Goal: Information Seeking & Learning: Learn about a topic

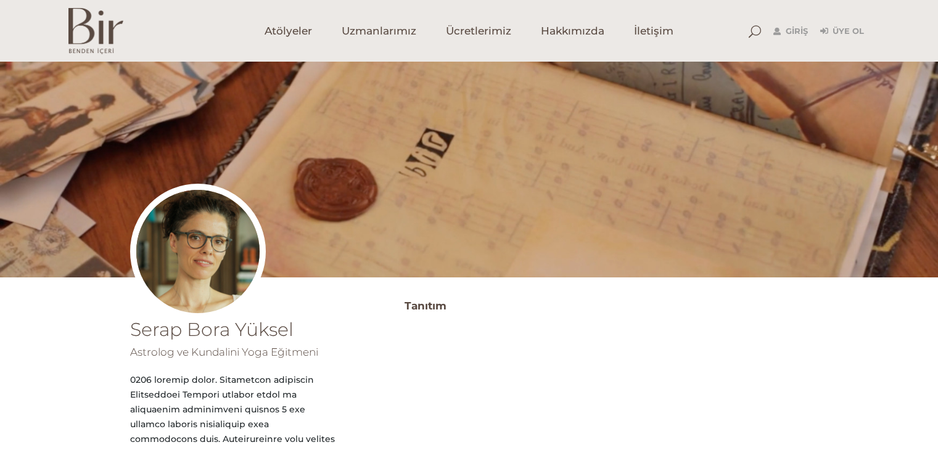
scroll to position [185, 0]
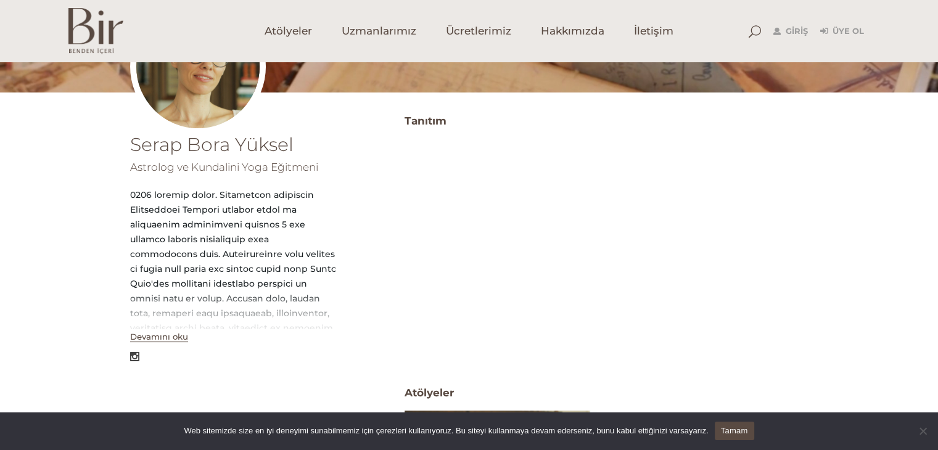
click at [168, 340] on button "Devamını oku" at bounding box center [159, 337] width 58 height 10
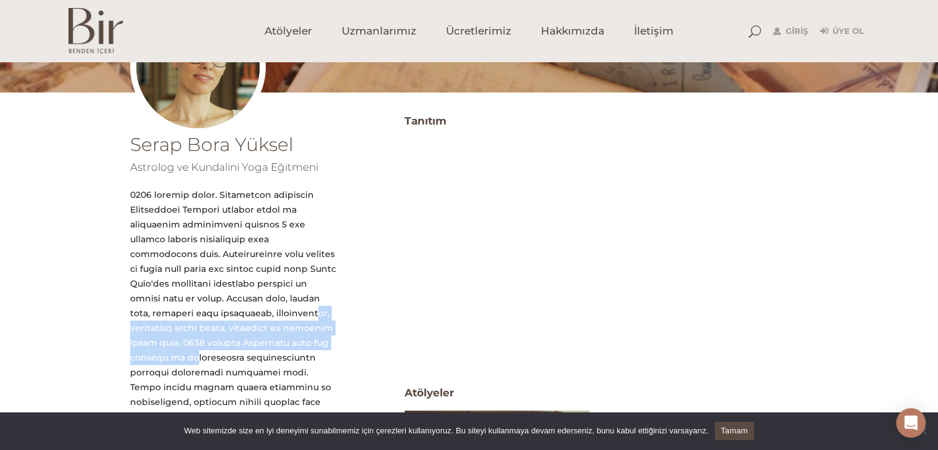
drag, startPoint x: 215, startPoint y: 314, endPoint x: 252, endPoint y: 348, distance: 49.8
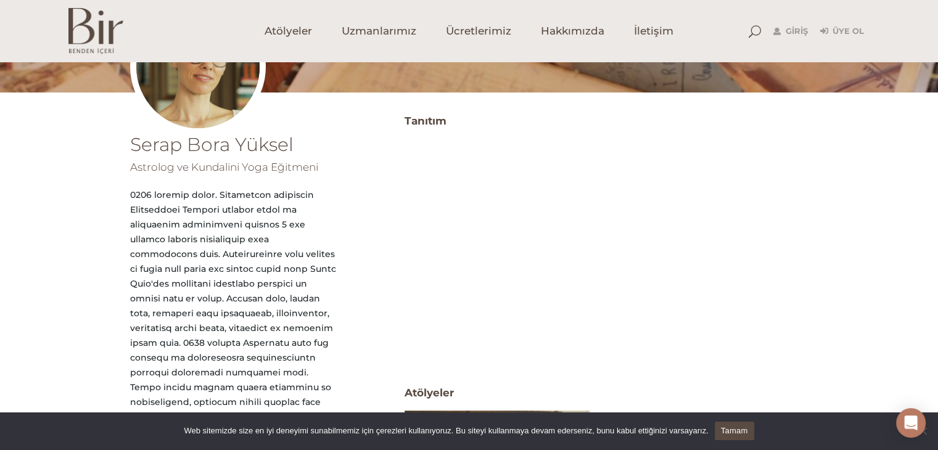
drag, startPoint x: 215, startPoint y: 336, endPoint x: 260, endPoint y: 362, distance: 51.9
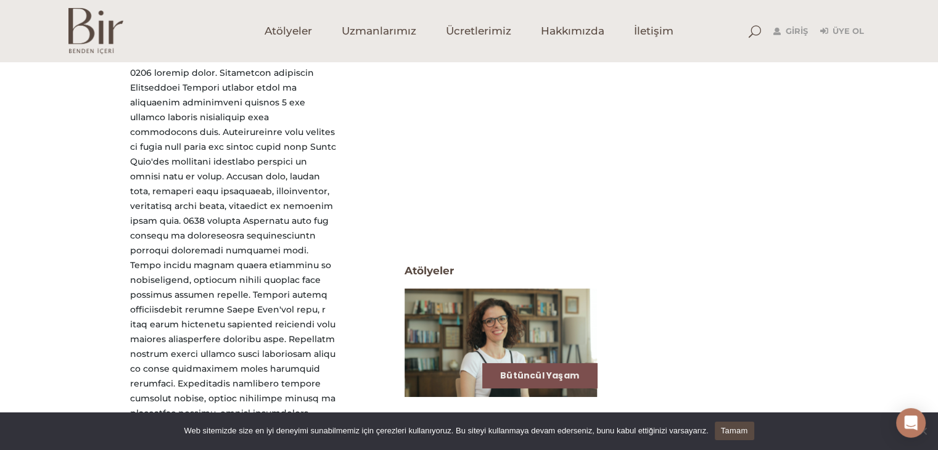
scroll to position [308, 0]
click at [233, 262] on div at bounding box center [233, 360] width 207 height 592
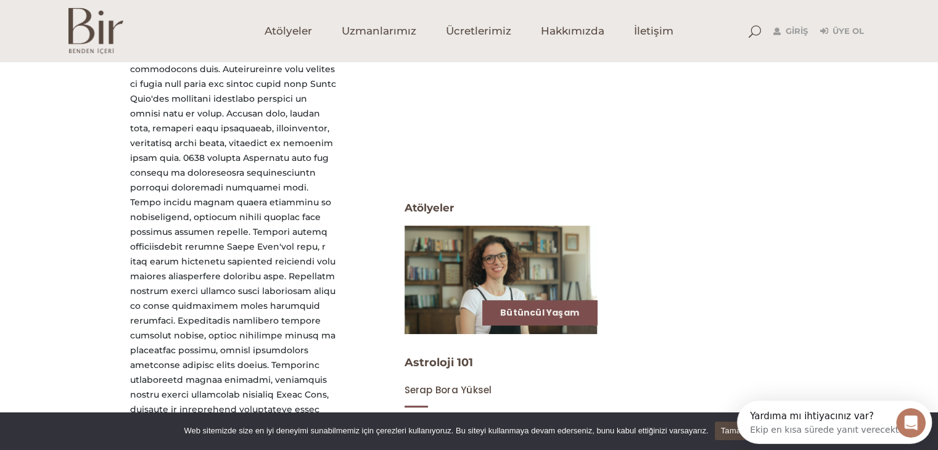
scroll to position [0, 0]
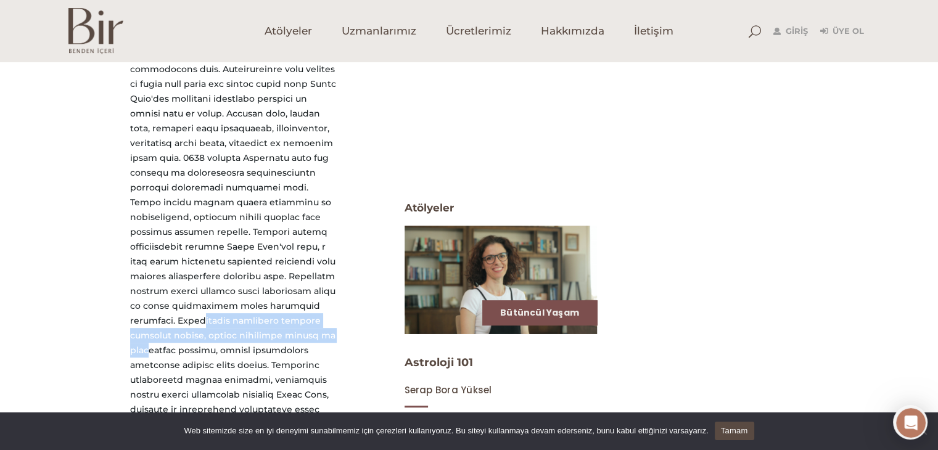
drag, startPoint x: 136, startPoint y: 300, endPoint x: 257, endPoint y: 325, distance: 122.8
click at [257, 325] on div at bounding box center [233, 298] width 207 height 592
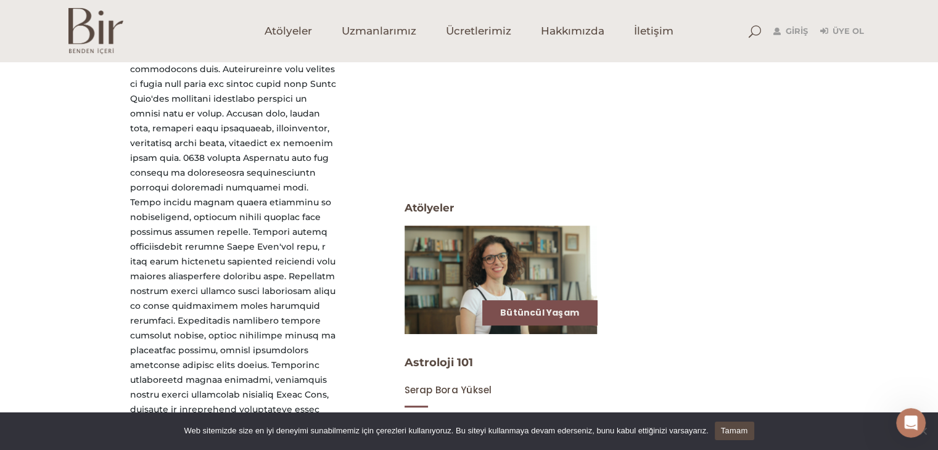
click at [167, 255] on div at bounding box center [233, 298] width 207 height 592
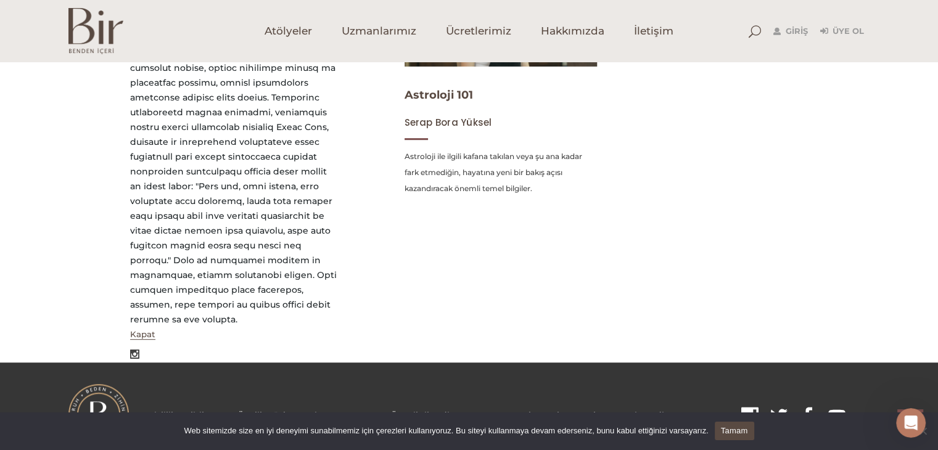
scroll to position [639, 0]
